Goal: Check status

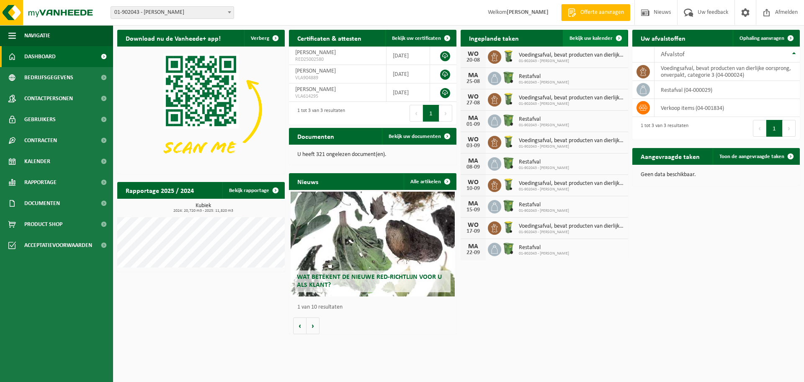
click at [589, 39] on span "Bekijk uw kalender" at bounding box center [591, 38] width 43 height 5
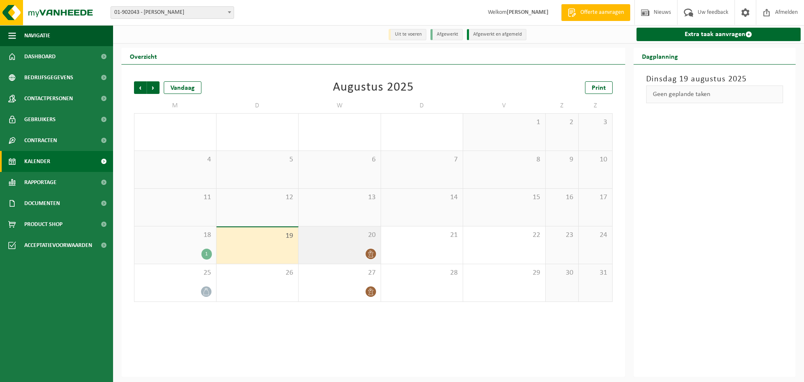
click at [344, 242] on div "20" at bounding box center [340, 244] width 82 height 37
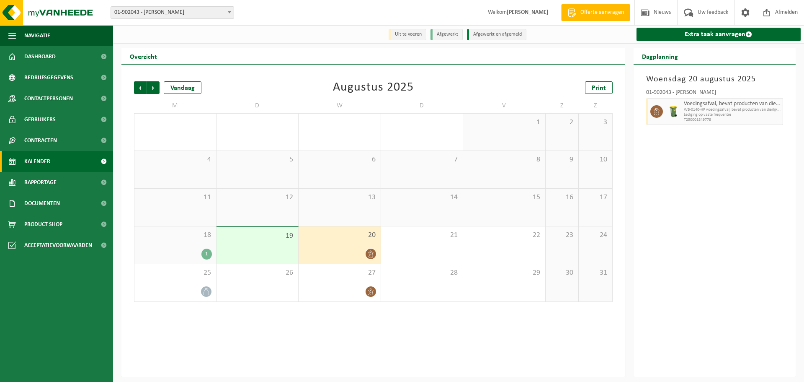
click at [735, 115] on span "Lediging op vaste frequentie" at bounding box center [732, 114] width 97 height 5
click at [793, 108] on div "[DATE] 01-902043 - [PERSON_NAME] - DADIZELE Voedingsafval, bevat producten van …" at bounding box center [715, 221] width 163 height 312
click at [729, 111] on span "WB-0140-HP voedingsafval, bevat producten van dierlijke oors" at bounding box center [732, 109] width 97 height 5
click at [656, 121] on div at bounding box center [655, 111] width 19 height 27
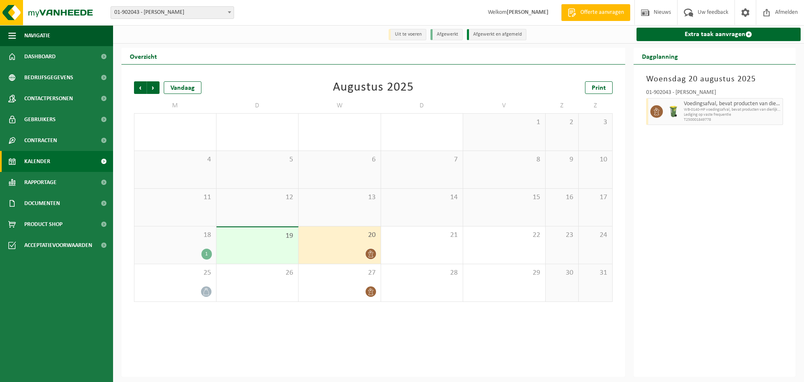
click at [325, 247] on div "20" at bounding box center [340, 244] width 82 height 37
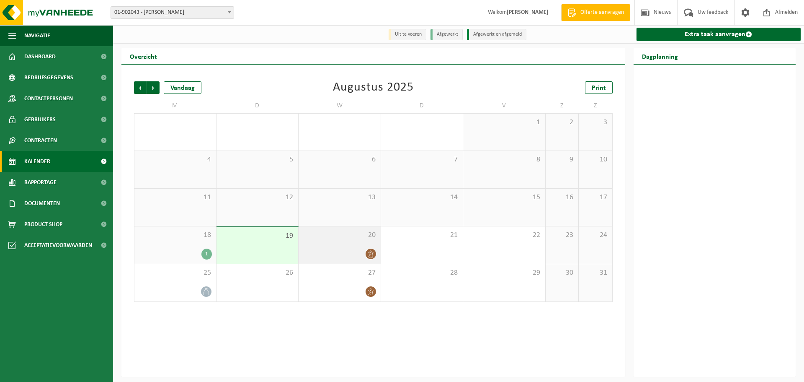
click at [331, 247] on div "20" at bounding box center [340, 244] width 82 height 37
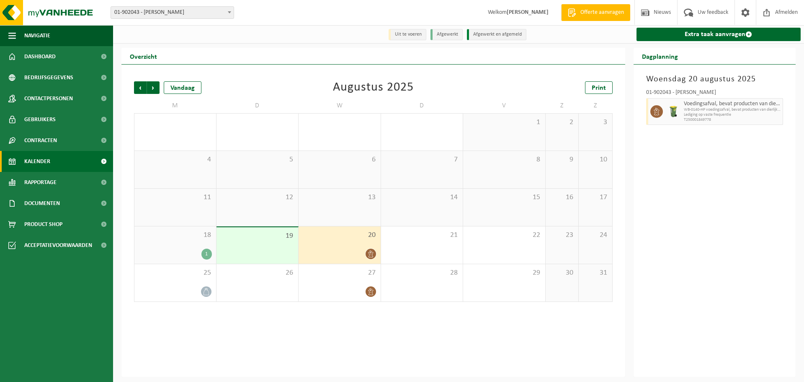
click at [646, 109] on div "01-902043 - TOMMELEIN PATRICK - DADIZELE Voedingsafval, bevat producten van die…" at bounding box center [715, 105] width 146 height 41
drag, startPoint x: 685, startPoint y: 122, endPoint x: 720, endPoint y: 120, distance: 34.9
click at [685, 122] on span "T250001849778" at bounding box center [732, 119] width 97 height 5
click at [773, 108] on span "WB-0140-HP voedingsafval, bevat producten van dierlijke oors" at bounding box center [732, 109] width 97 height 5
click at [800, 109] on div "Overzicht Vorige Volgende Vandaag Augustus 2025 Print M D W D V Z Z 28 29 30 31…" at bounding box center [458, 212] width 691 height 329
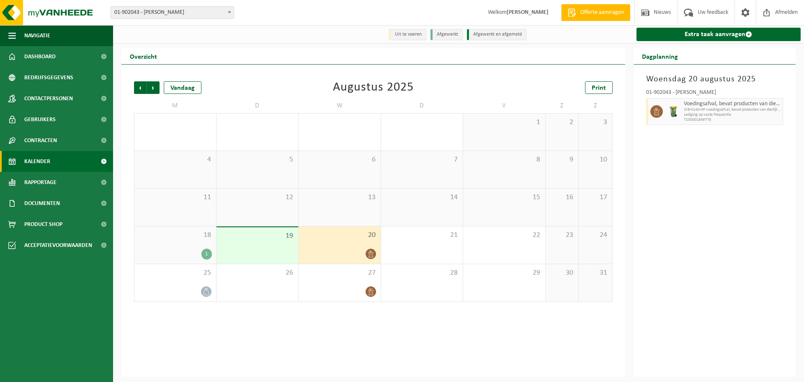
click at [710, 111] on span "WB-0140-HP voedingsafval, bevat producten van dierlijke oors" at bounding box center [732, 109] width 97 height 5
click at [682, 113] on div "Voedingsafval, bevat producten van dierlijke oorsprong, onverpakt, categorie 3 …" at bounding box center [733, 111] width 102 height 27
click at [268, 245] on div "19" at bounding box center [258, 245] width 82 height 36
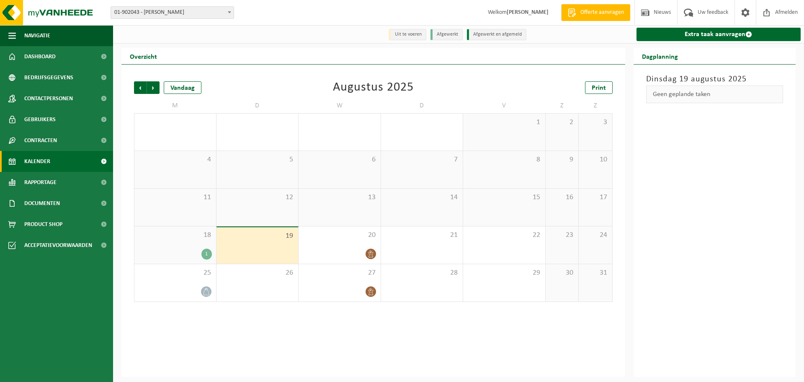
click at [702, 97] on div "Geen geplande taken" at bounding box center [714, 94] width 137 height 18
click at [344, 242] on div "20" at bounding box center [340, 244] width 82 height 37
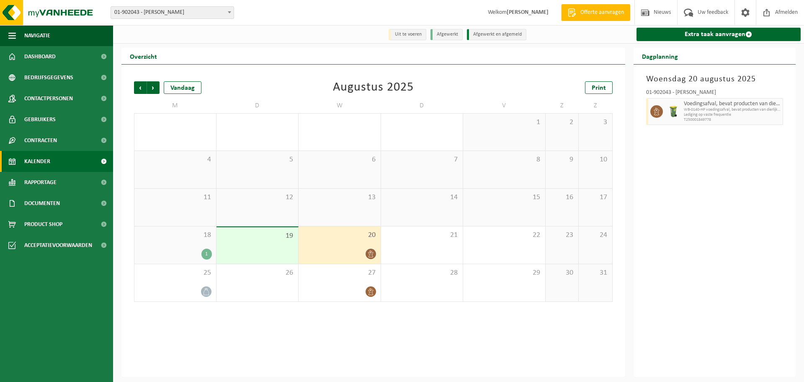
click at [195, 237] on span "18" at bounding box center [175, 234] width 73 height 9
